Goal: Use online tool/utility: Utilize a website feature to perform a specific function

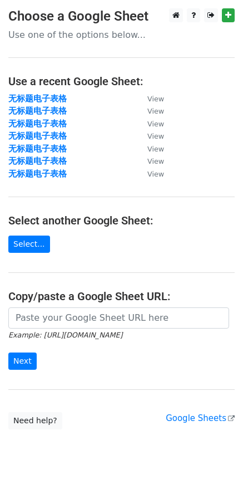
click at [123, 332] on small "Example: [URL][DOMAIN_NAME]" at bounding box center [65, 335] width 114 height 8
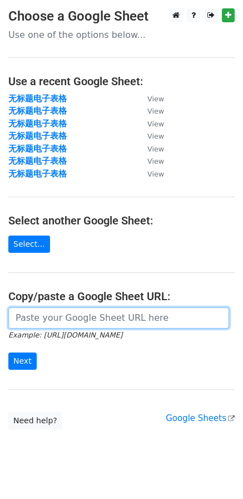
click at [139, 321] on input "url" at bounding box center [118, 318] width 221 height 21
paste input "[URL][DOMAIN_NAME]"
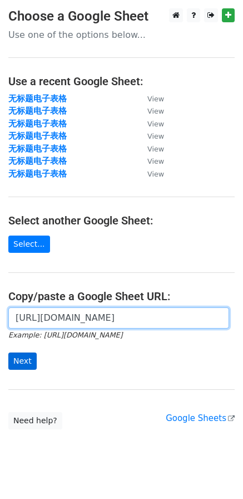
type input "[URL][DOMAIN_NAME]"
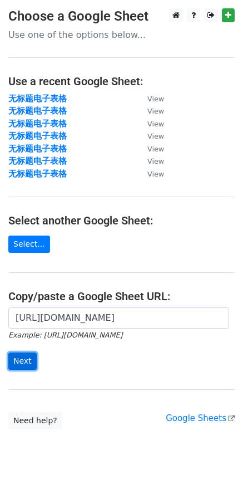
click at [29, 366] on input "Next" at bounding box center [22, 361] width 28 height 17
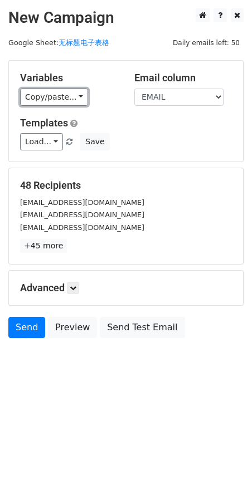
drag, startPoint x: 50, startPoint y: 100, endPoint x: 51, endPoint y: 117, distance: 16.8
click at [50, 100] on link "Copy/paste..." at bounding box center [54, 97] width 68 height 17
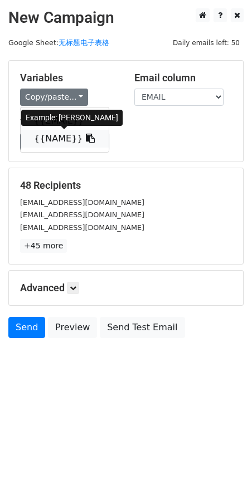
click at [48, 142] on link "{{NAME}}" at bounding box center [65, 139] width 88 height 18
